Goal: Transaction & Acquisition: Purchase product/service

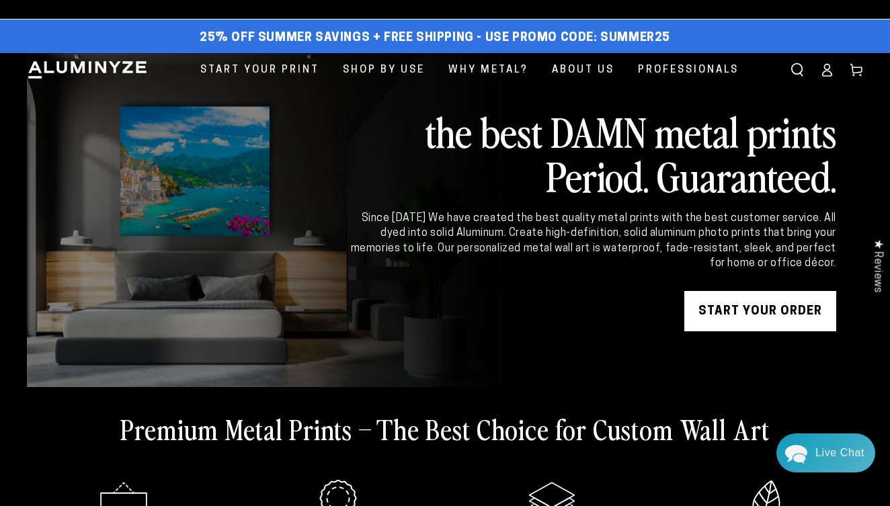
click at [732, 309] on link "START YOUR Order" at bounding box center [761, 311] width 152 height 40
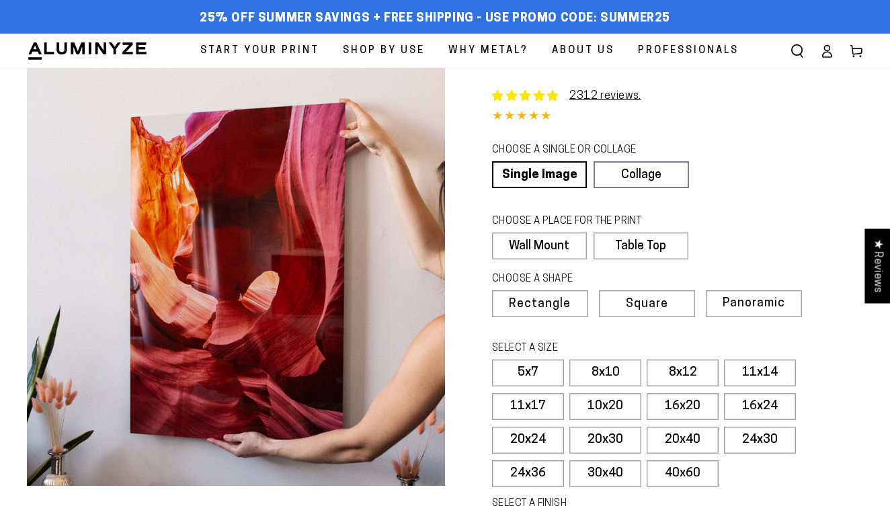
select select "**********"
drag, startPoint x: 669, startPoint y: 9, endPoint x: 603, endPoint y: 9, distance: 65.9
click at [603, 9] on div "25% off Summer Savings + Free Shipping - Use Promo Code: SUMMER25 25% OFF - Cod…" at bounding box center [435, 19] width 816 height 24
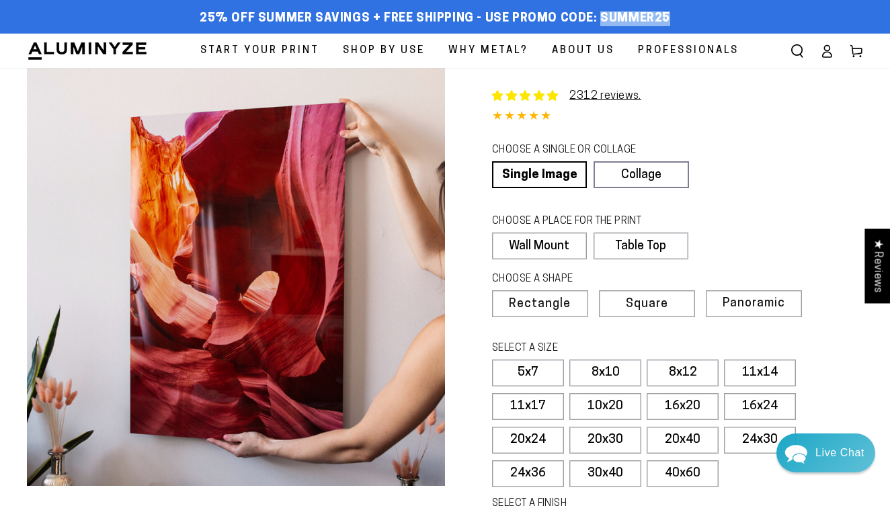
drag, startPoint x: 597, startPoint y: 14, endPoint x: 692, endPoint y: 14, distance: 95.5
click at [692, 14] on div "25% off Summer Savings + Free Shipping - Use Promo Code: SUMMER25 25% OFF - Cod…" at bounding box center [435, 19] width 816 height 24
copy span "SUMMER25"
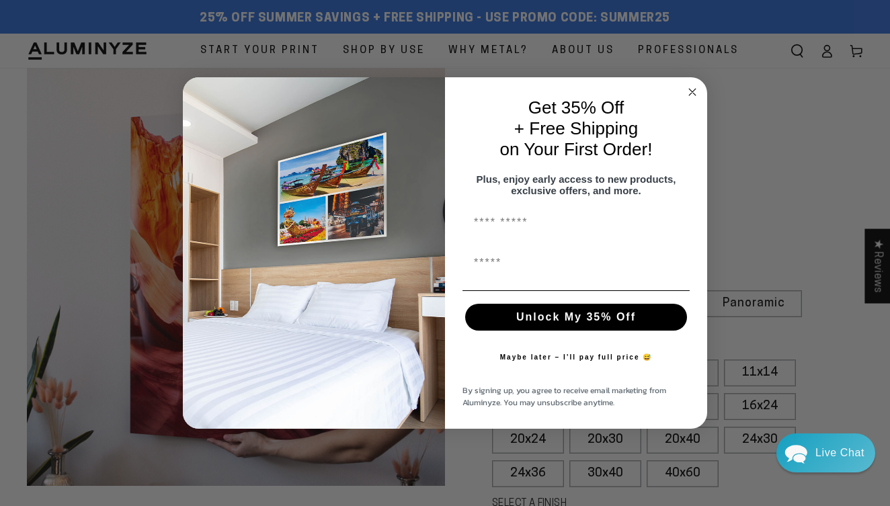
click at [518, 231] on input "First Name" at bounding box center [576, 223] width 227 height 27
type input "**********"
click at [551, 315] on button "Unlock My 35% Off" at bounding box center [576, 317] width 222 height 27
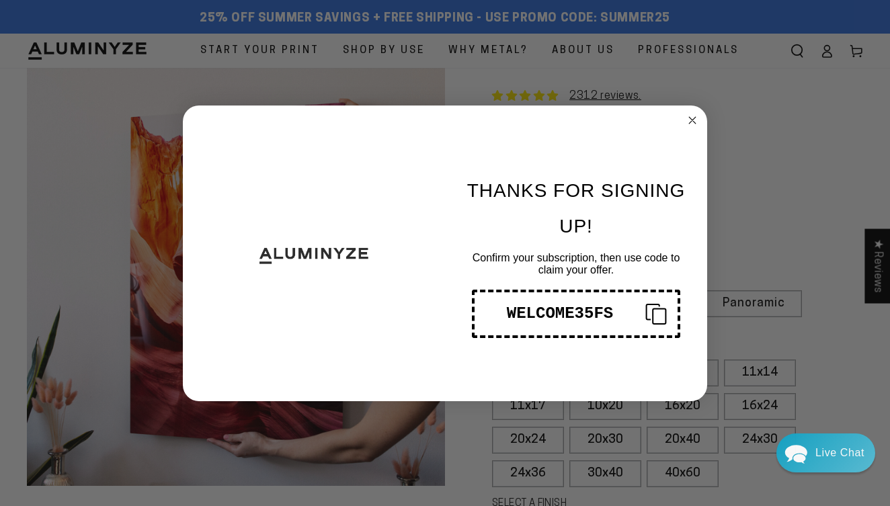
click at [624, 316] on div "WELCOME35FS" at bounding box center [560, 314] width 149 height 18
click at [687, 116] on circle "Close dialog" at bounding box center [692, 119] width 15 height 15
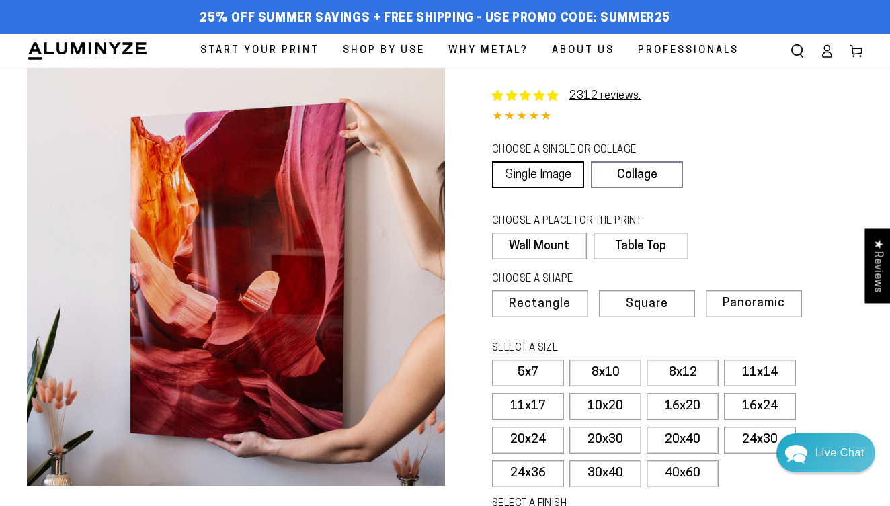
click at [520, 173] on link "Single Image" at bounding box center [538, 174] width 92 height 27
click at [531, 253] on label "Wall Mount" at bounding box center [539, 246] width 94 height 27
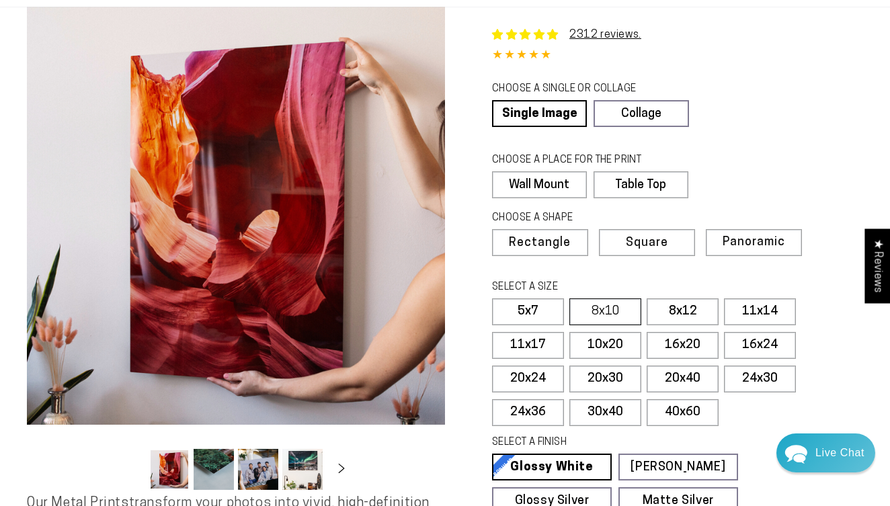
scroll to position [63, 0]
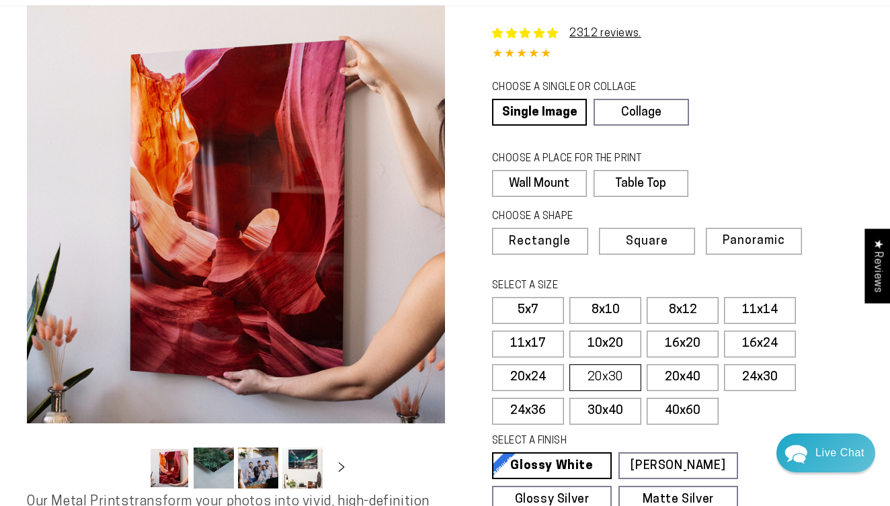
click at [608, 374] on label "20x30" at bounding box center [606, 378] width 72 height 27
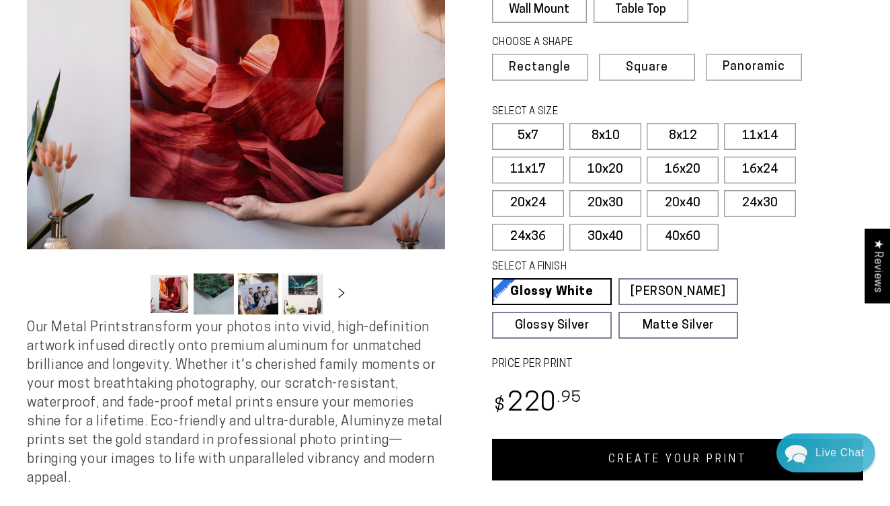
scroll to position [239, 0]
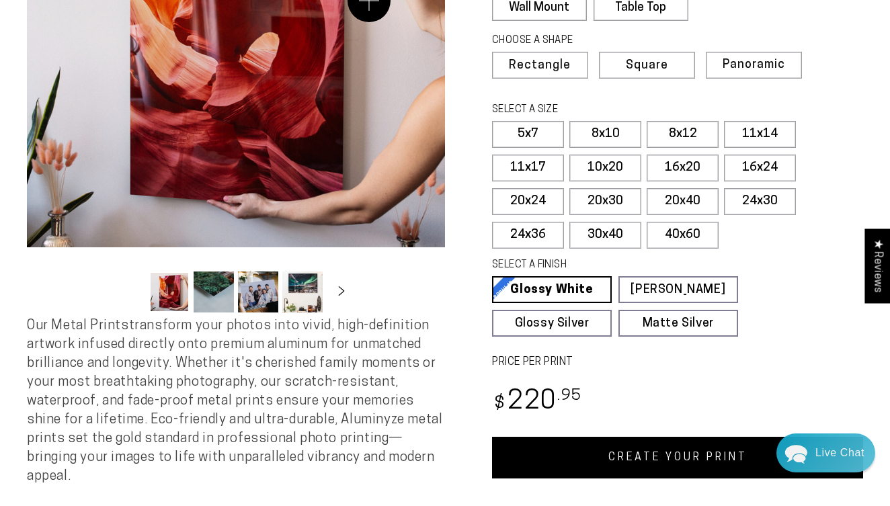
click at [362, 1] on button "Open media 1 in modal" at bounding box center [236, 38] width 418 height 418
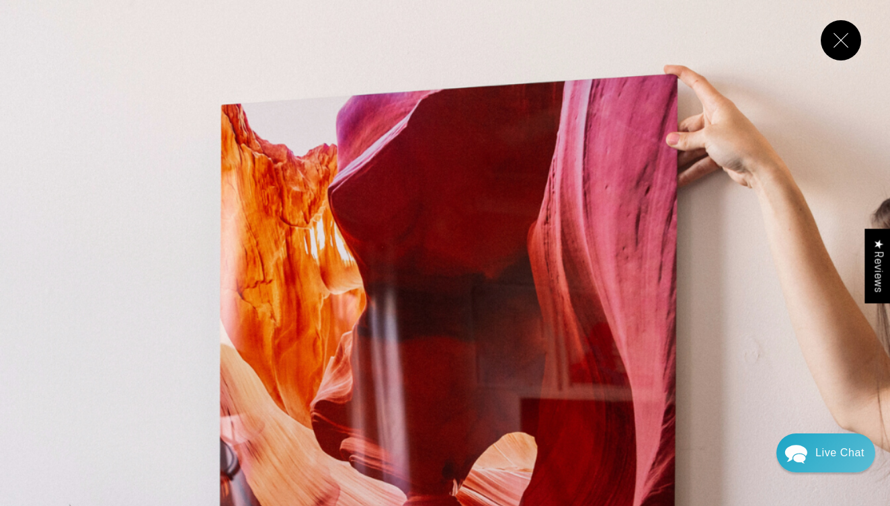
click at [842, 43] on button "Close" at bounding box center [841, 40] width 40 height 40
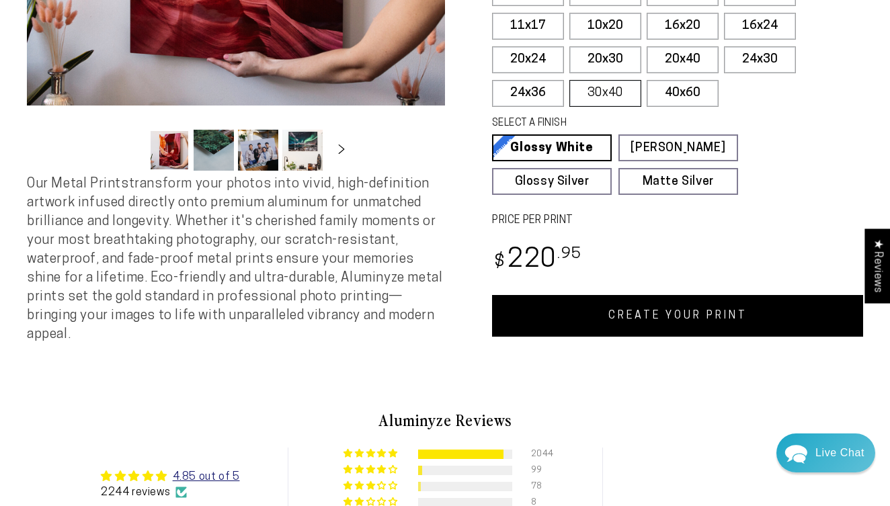
scroll to position [383, 0]
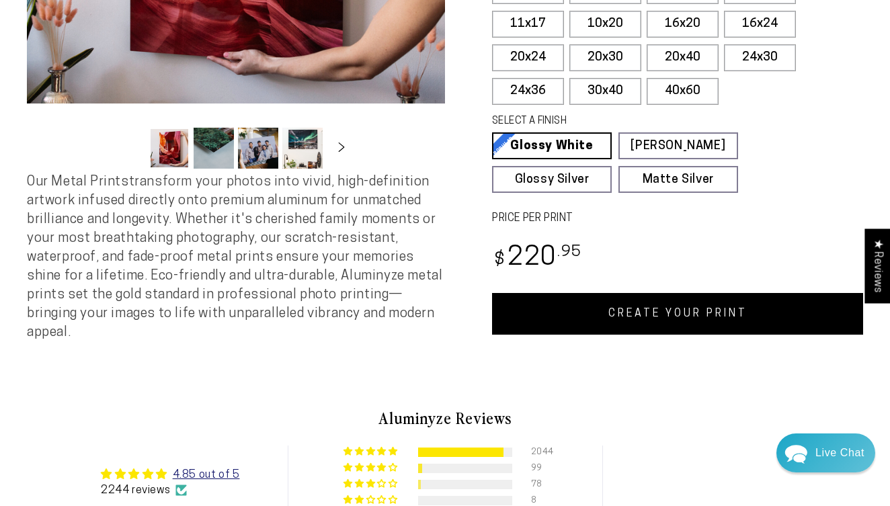
click at [595, 317] on link "CREATE YOUR PRINT" at bounding box center [677, 314] width 371 height 42
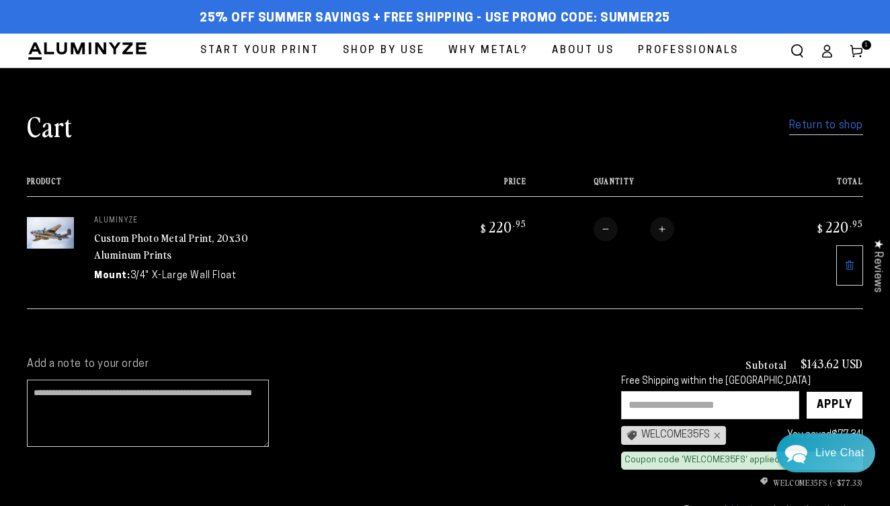
scroll to position [22, 0]
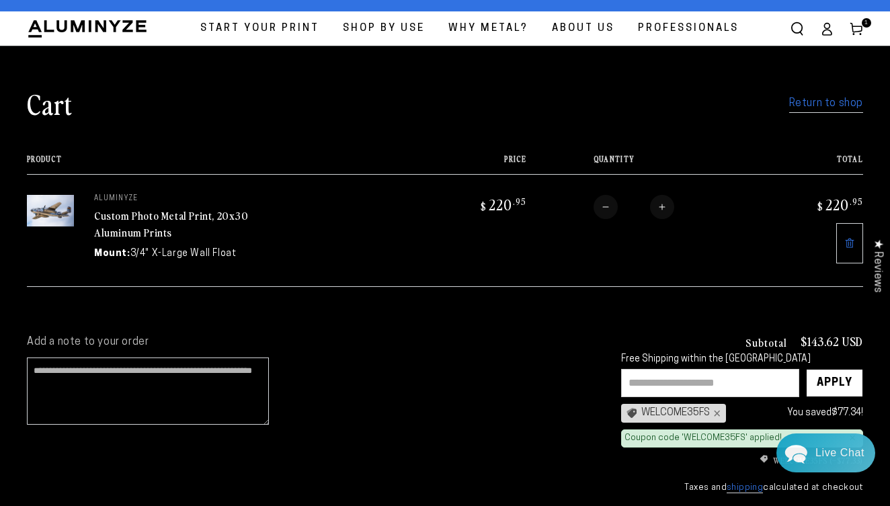
click at [697, 374] on input "text" at bounding box center [710, 383] width 178 height 28
paste input "**********"
type input "**********"
click at [833, 390] on div "Apply" at bounding box center [835, 383] width 36 height 27
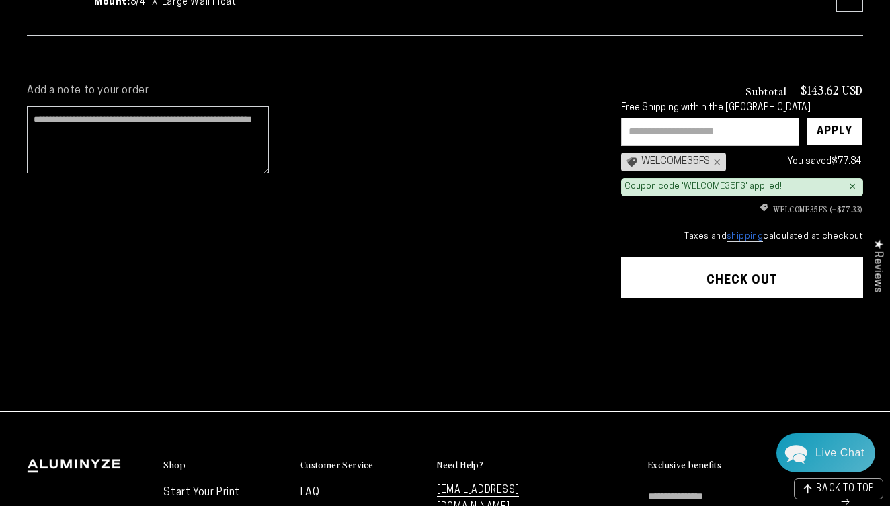
scroll to position [276, 0]
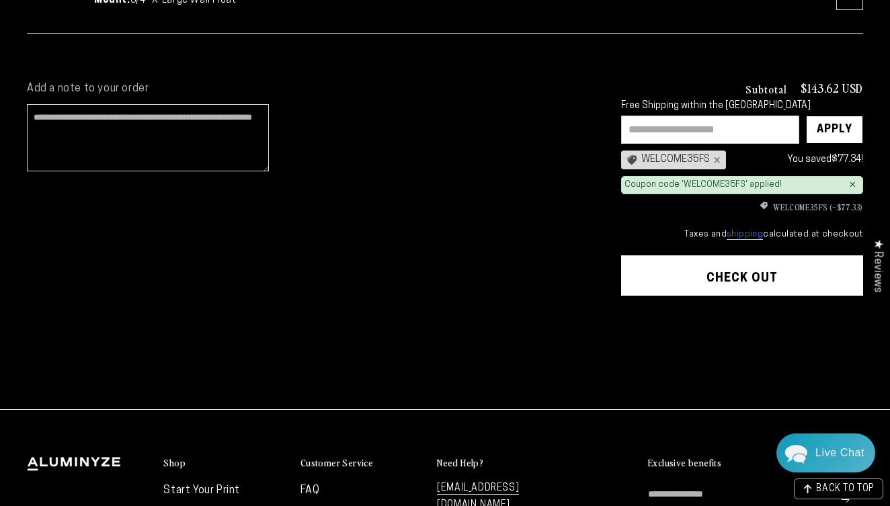
click at [624, 317] on shop-pay-wallet-button at bounding box center [622, 312] width 3 height 11
